Goal: Task Accomplishment & Management: Use online tool/utility

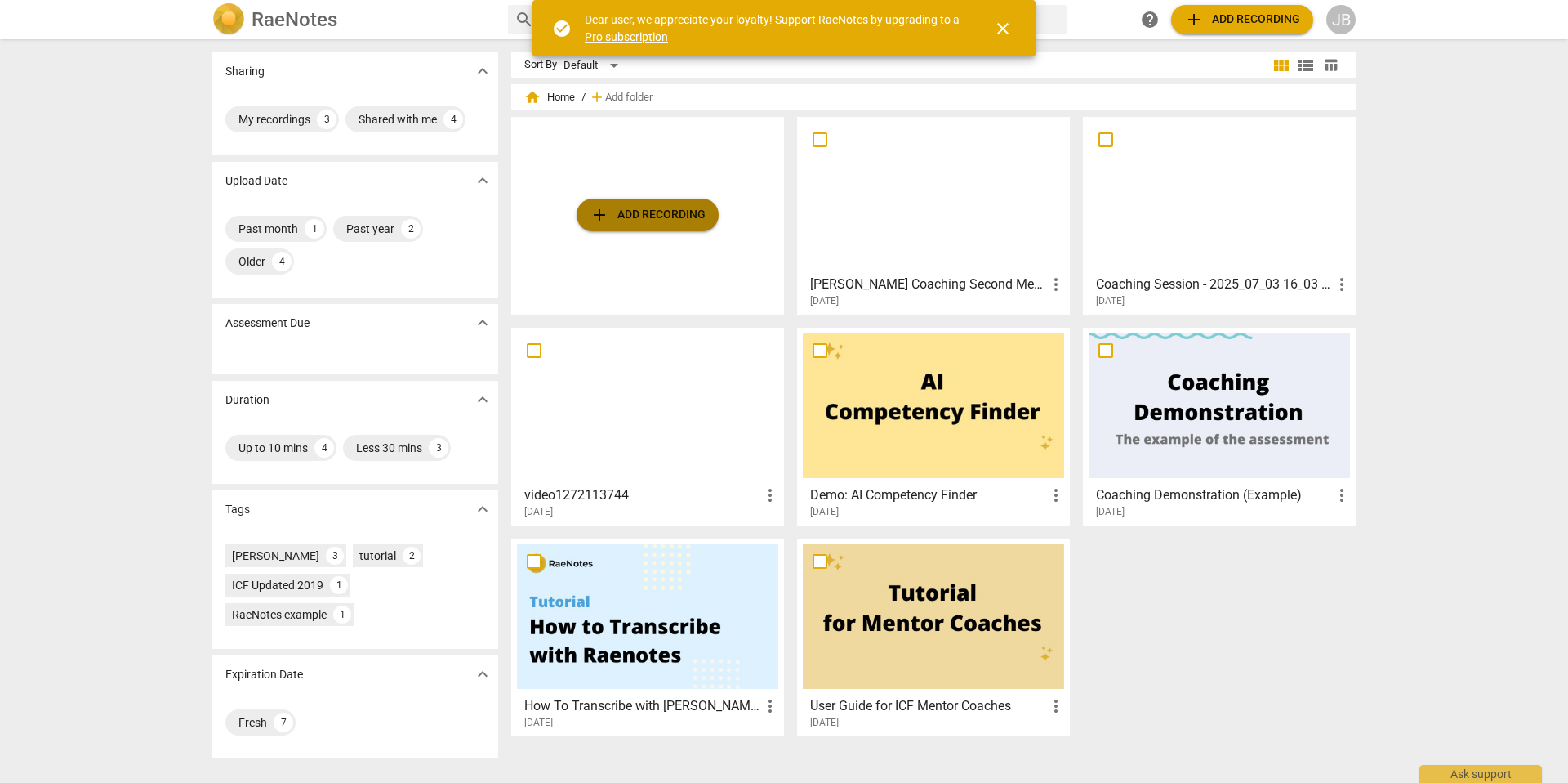
click at [680, 207] on span "add Add recording" at bounding box center [647, 215] width 116 height 20
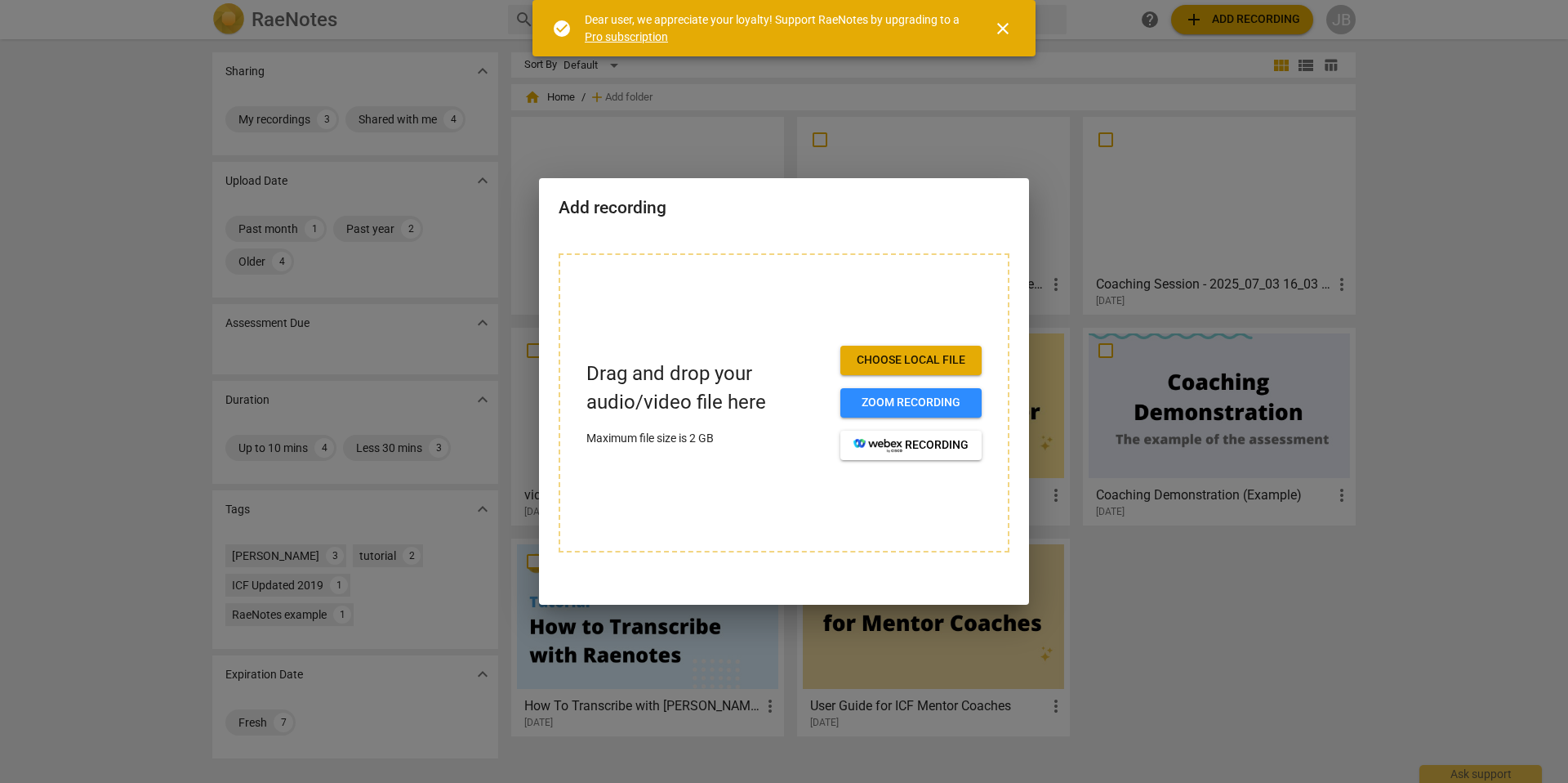
click at [930, 357] on span "Choose local file" at bounding box center [910, 360] width 115 height 17
click at [1482, 691] on div at bounding box center [784, 392] width 1568 height 783
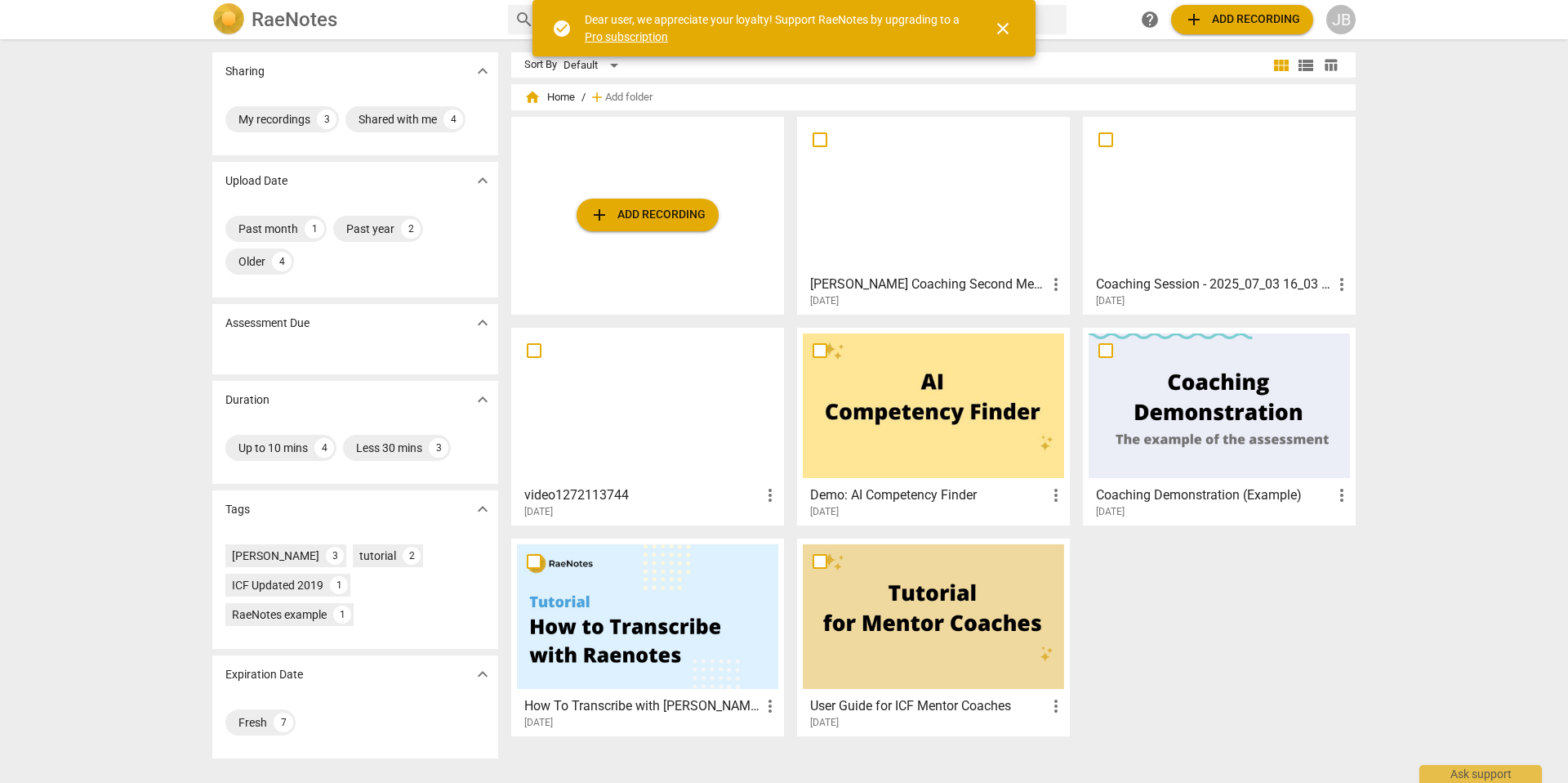
click at [641, 208] on span "add Add recording" at bounding box center [647, 215] width 116 height 20
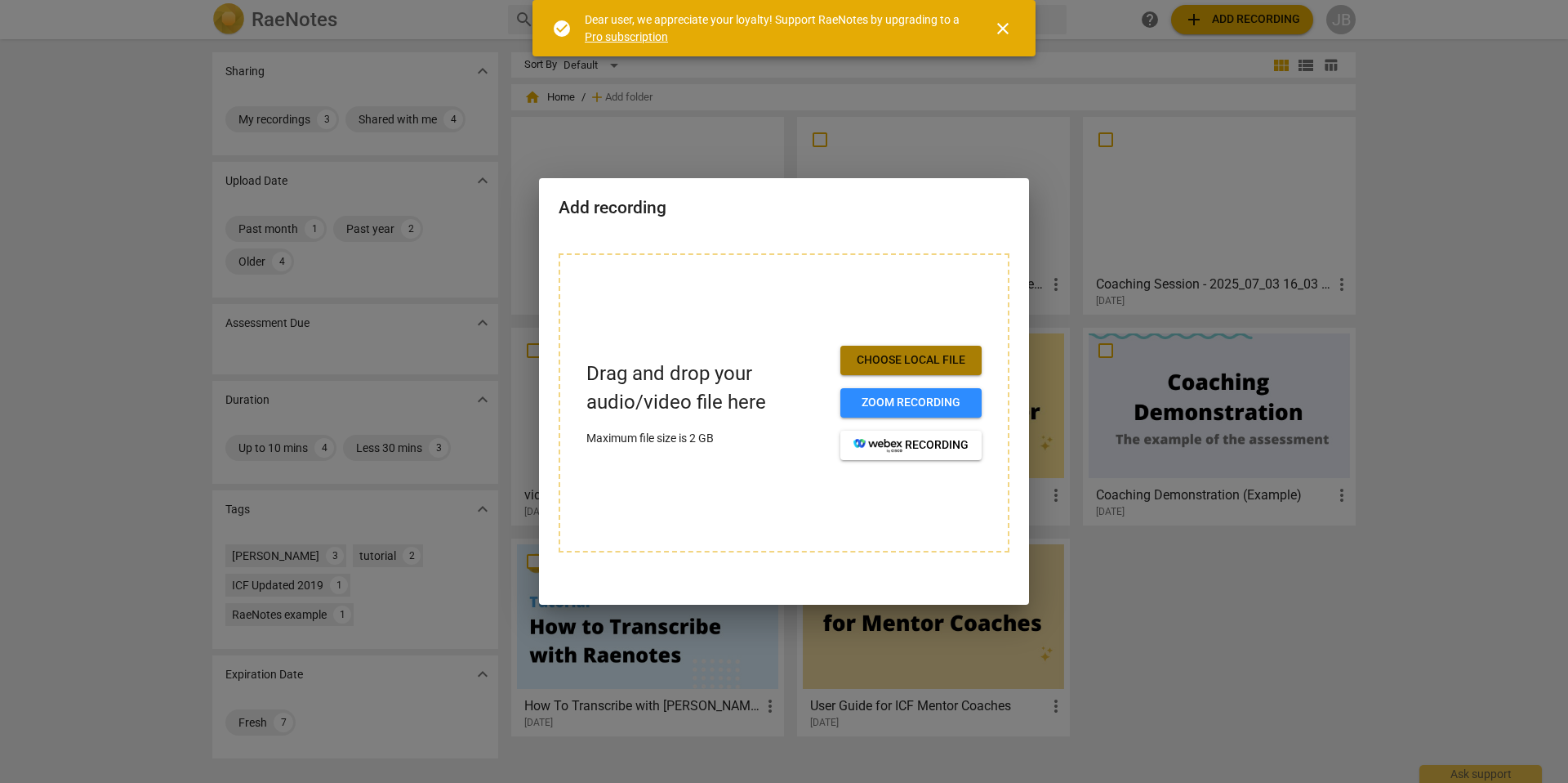
click at [944, 347] on button "Choose local file" at bounding box center [911, 360] width 141 height 29
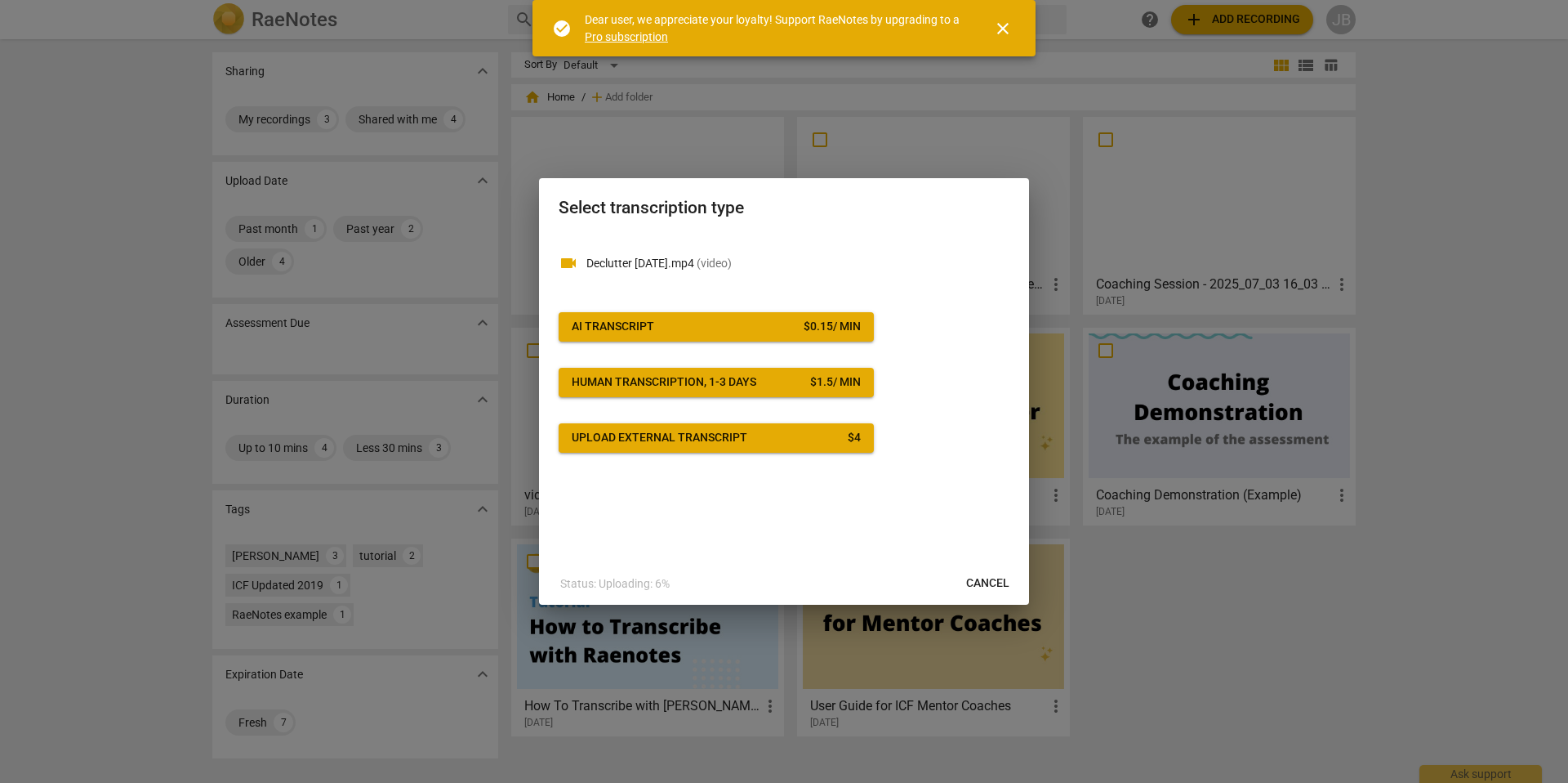
click at [747, 319] on span "AI Transcript $ 0.15 / min" at bounding box center [716, 327] width 289 height 17
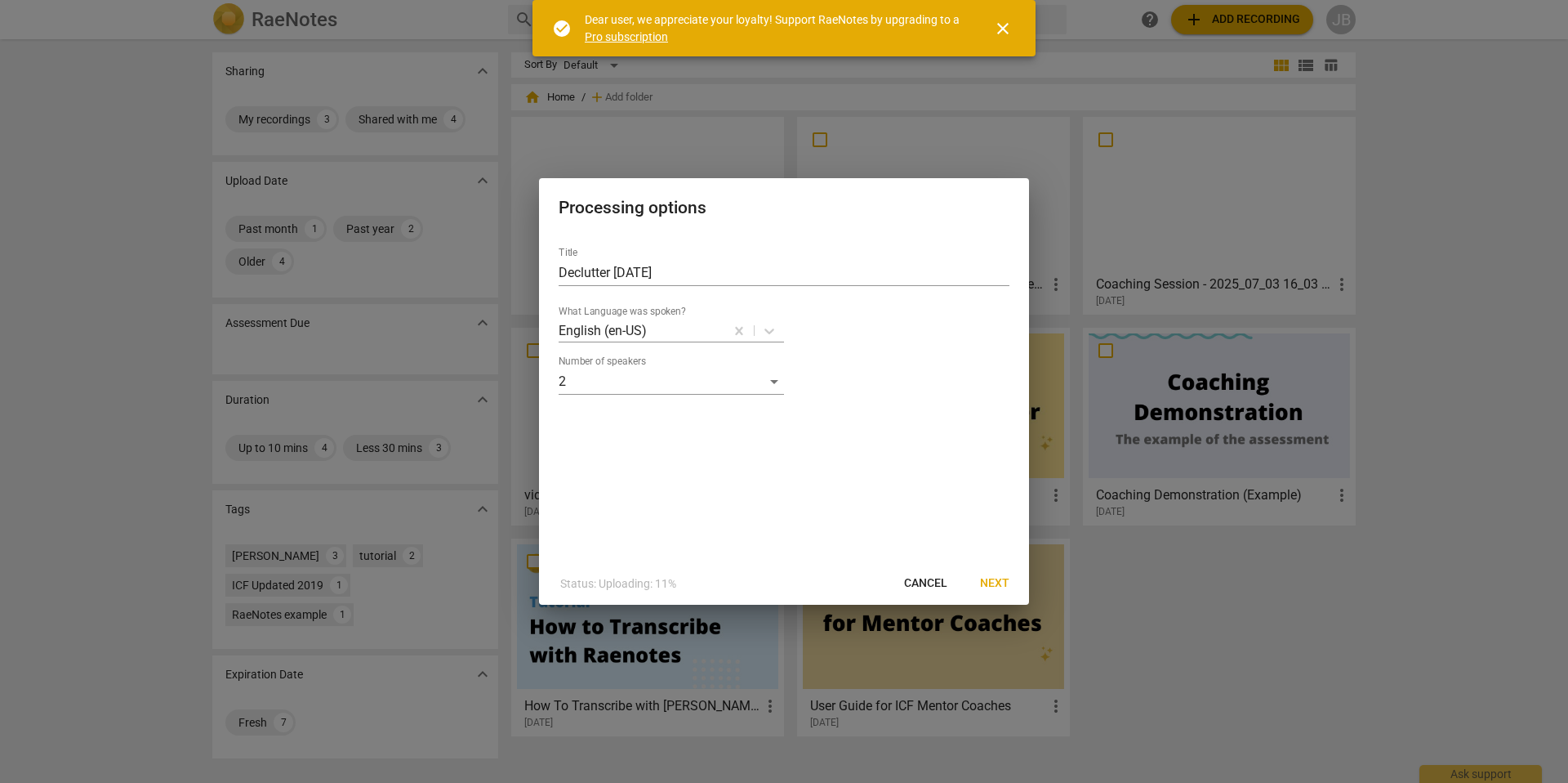
click at [999, 581] on span "Next" at bounding box center [994, 583] width 29 height 17
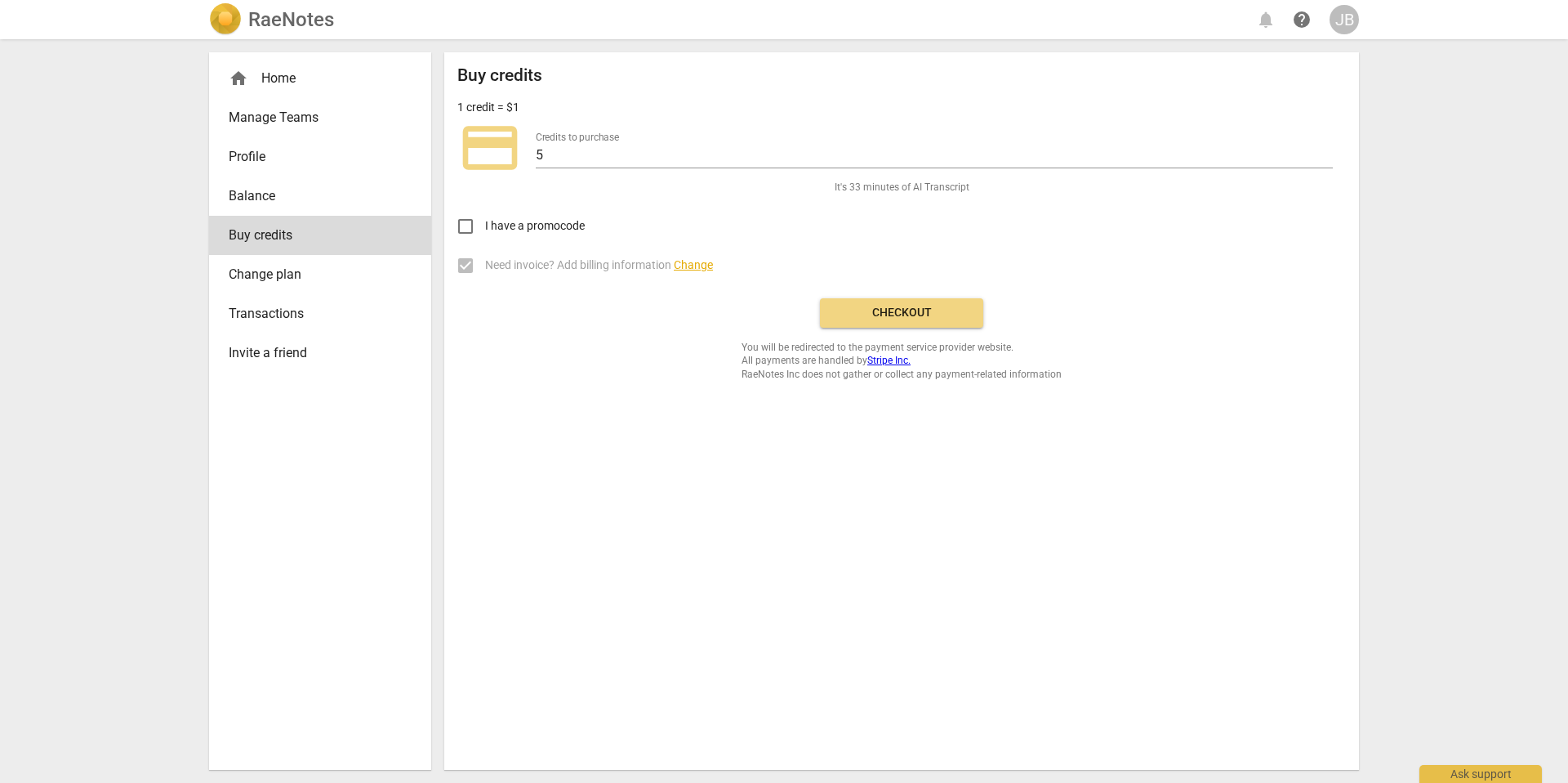
drag, startPoint x: 885, startPoint y: 320, endPoint x: 898, endPoint y: 310, distance: 16.4
click at [885, 320] on span "Checkout" at bounding box center [901, 313] width 137 height 17
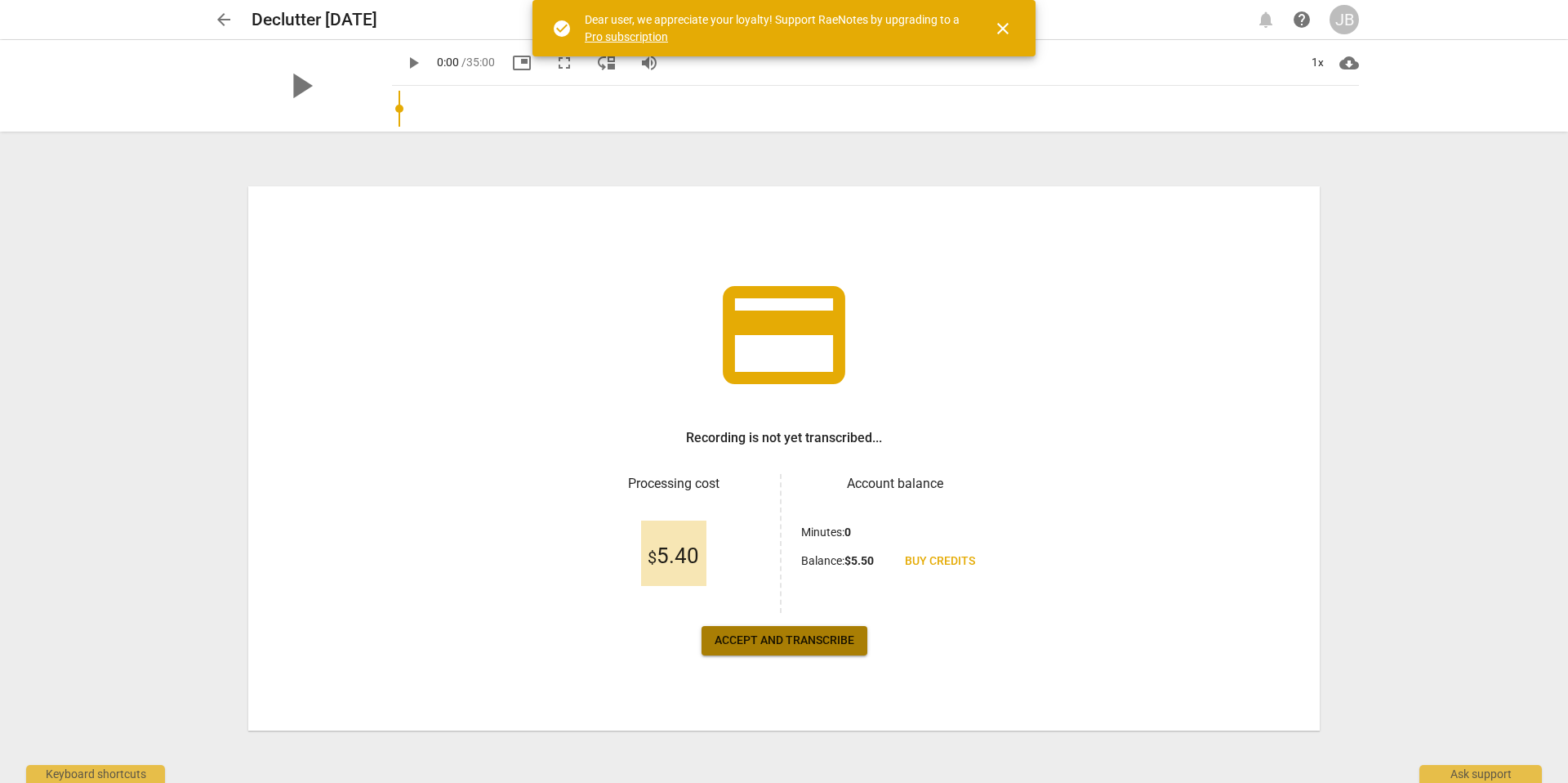
drag, startPoint x: 772, startPoint y: 640, endPoint x: 771, endPoint y: 632, distance: 8.1
click at [771, 640] on span "Accept and transcribe" at bounding box center [784, 641] width 139 height 17
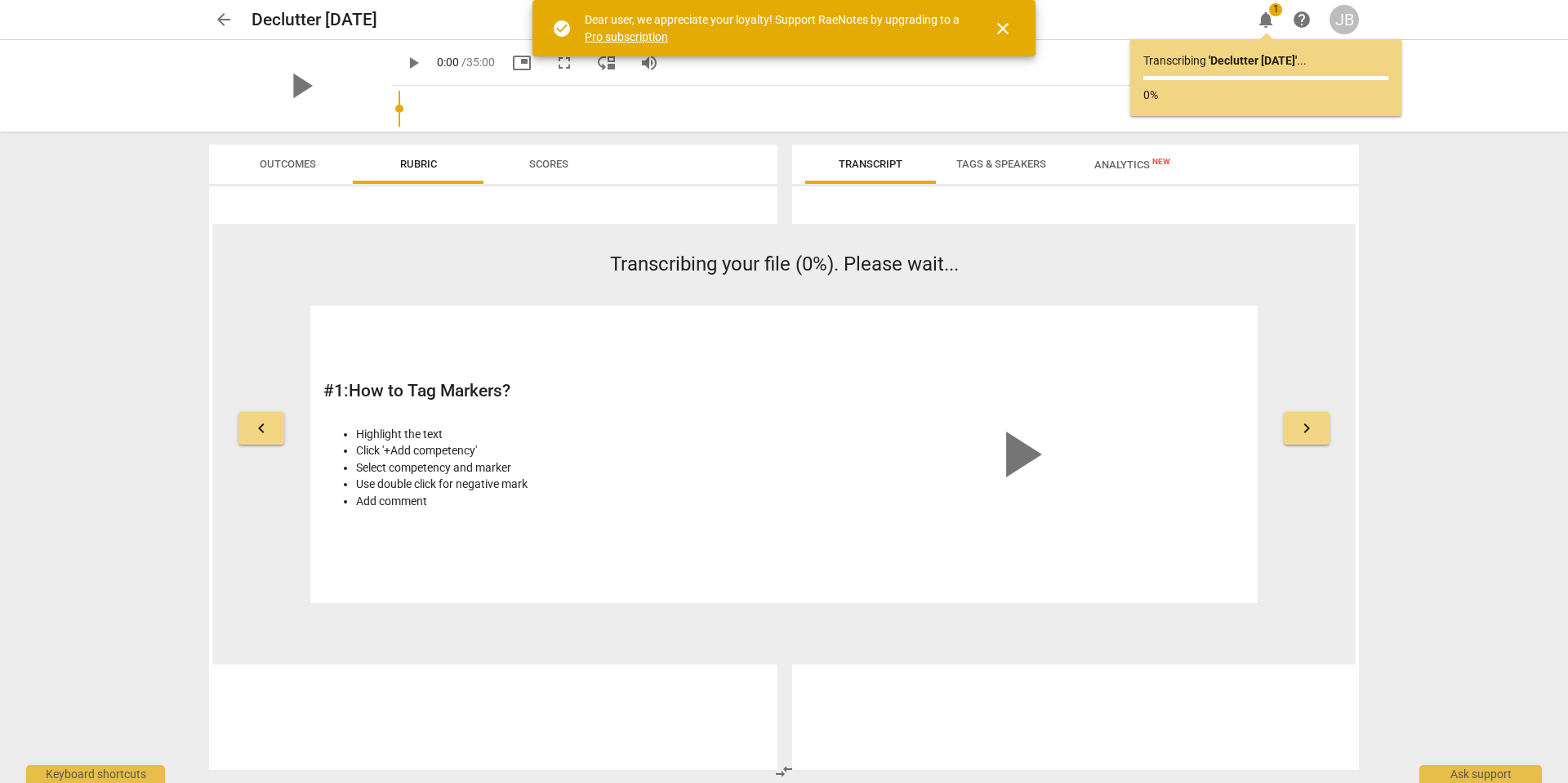
click at [1007, 31] on span "close" at bounding box center [1003, 28] width 20 height 20
